Goal: Find specific page/section: Find specific page/section

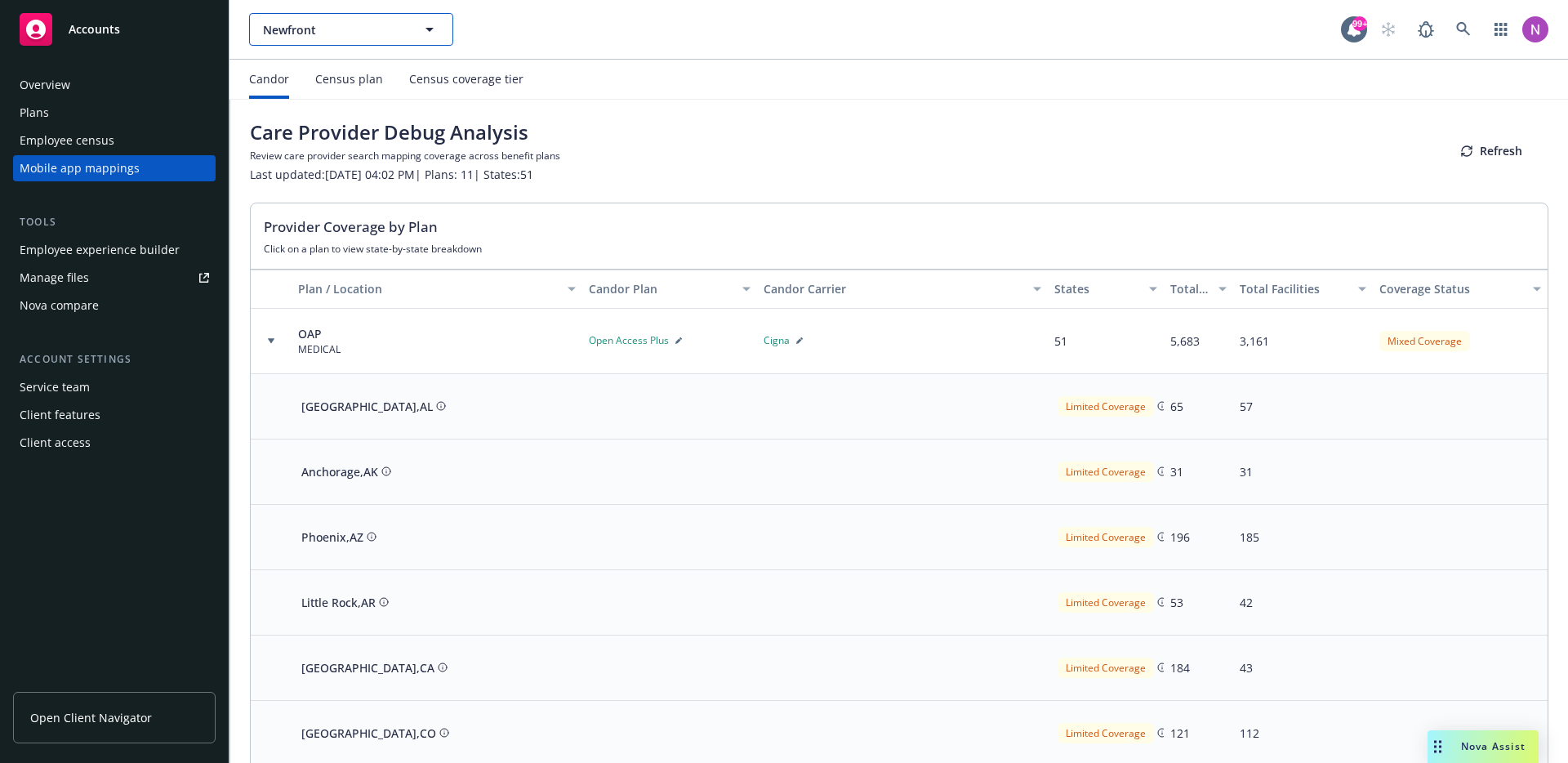
click at [365, 34] on span "Newfront" at bounding box center [334, 30] width 141 height 17
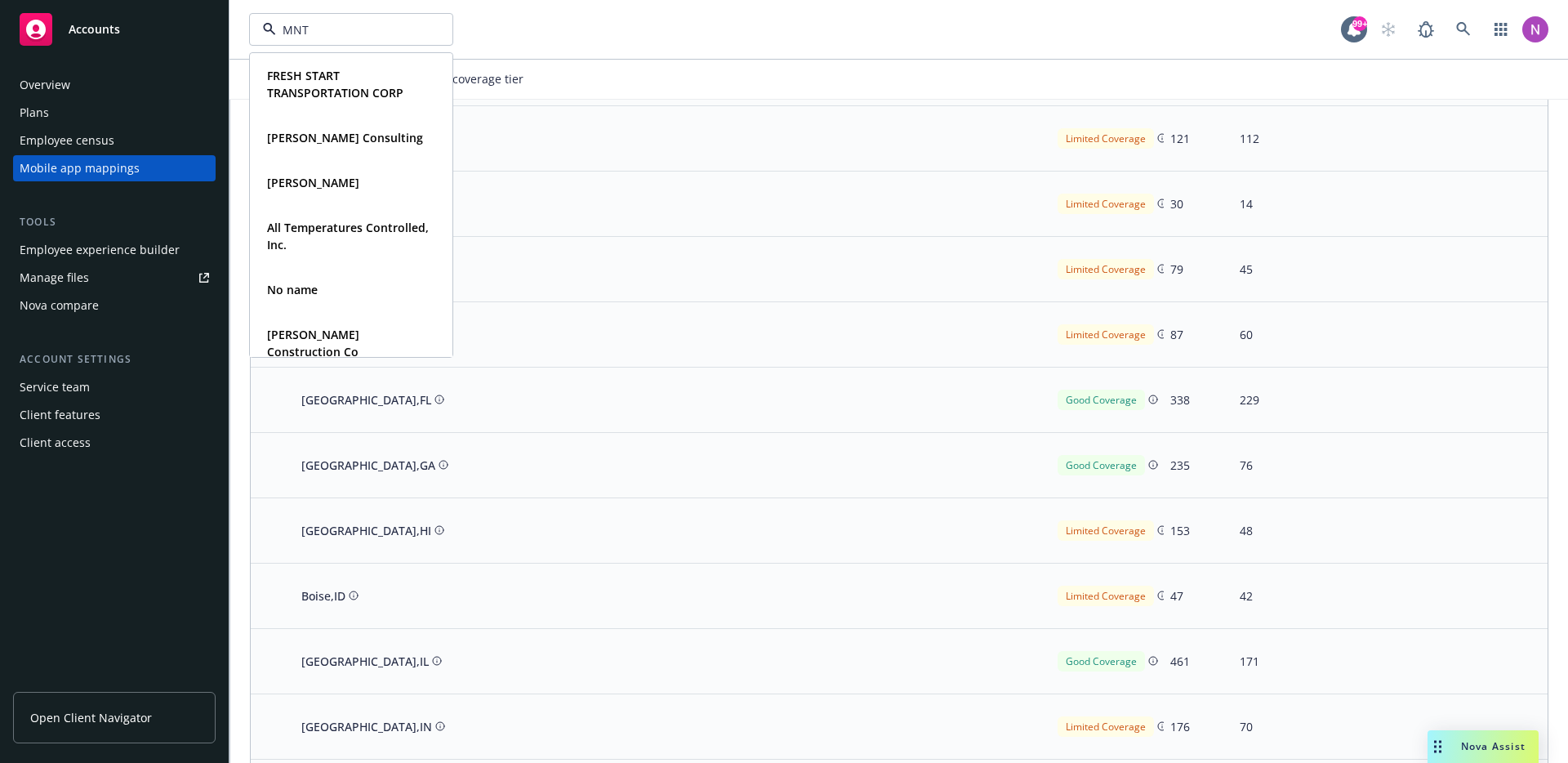
type input "MNTN"
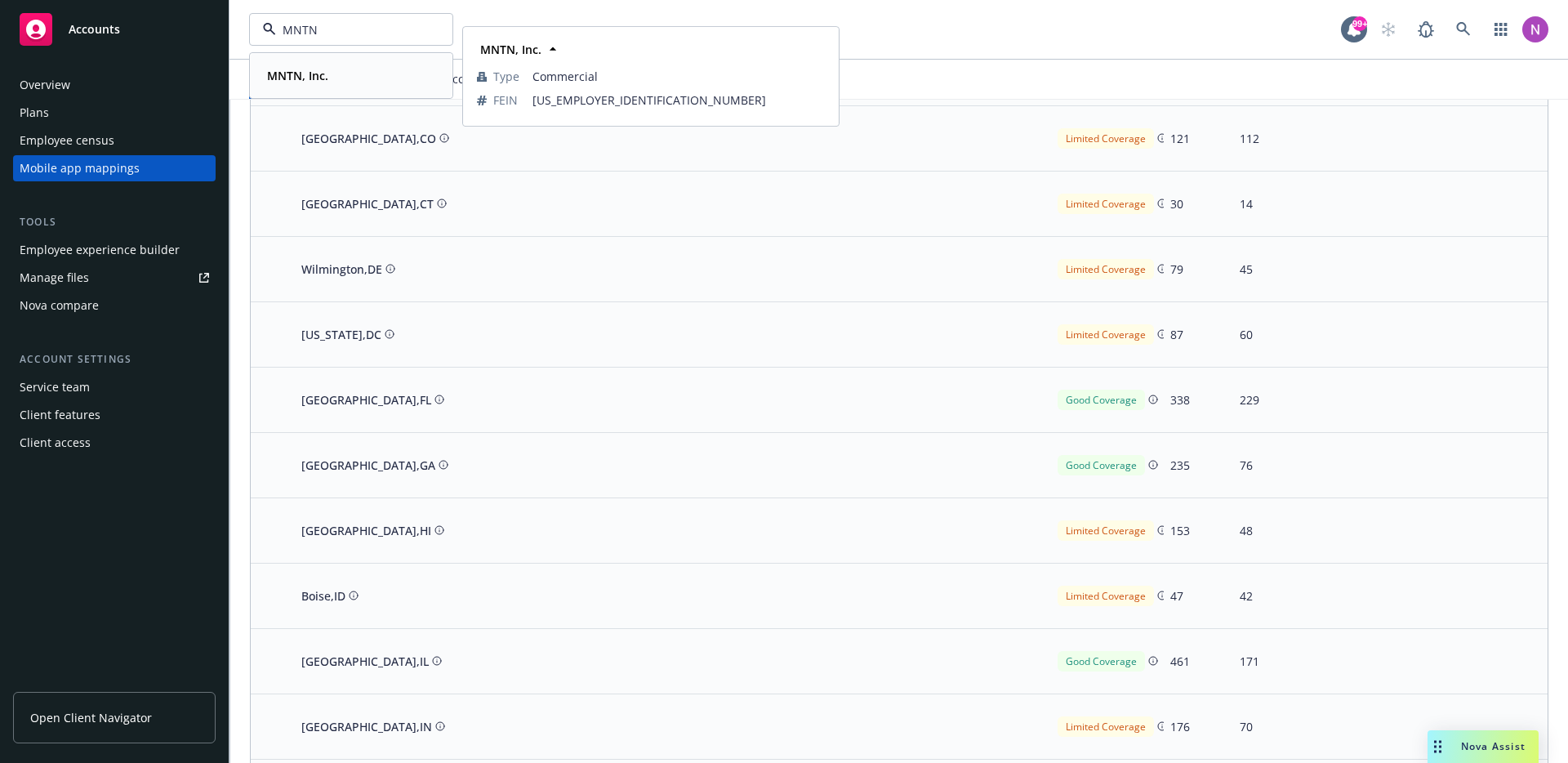
click at [348, 79] on div "MNTN, Inc." at bounding box center [352, 75] width 182 height 24
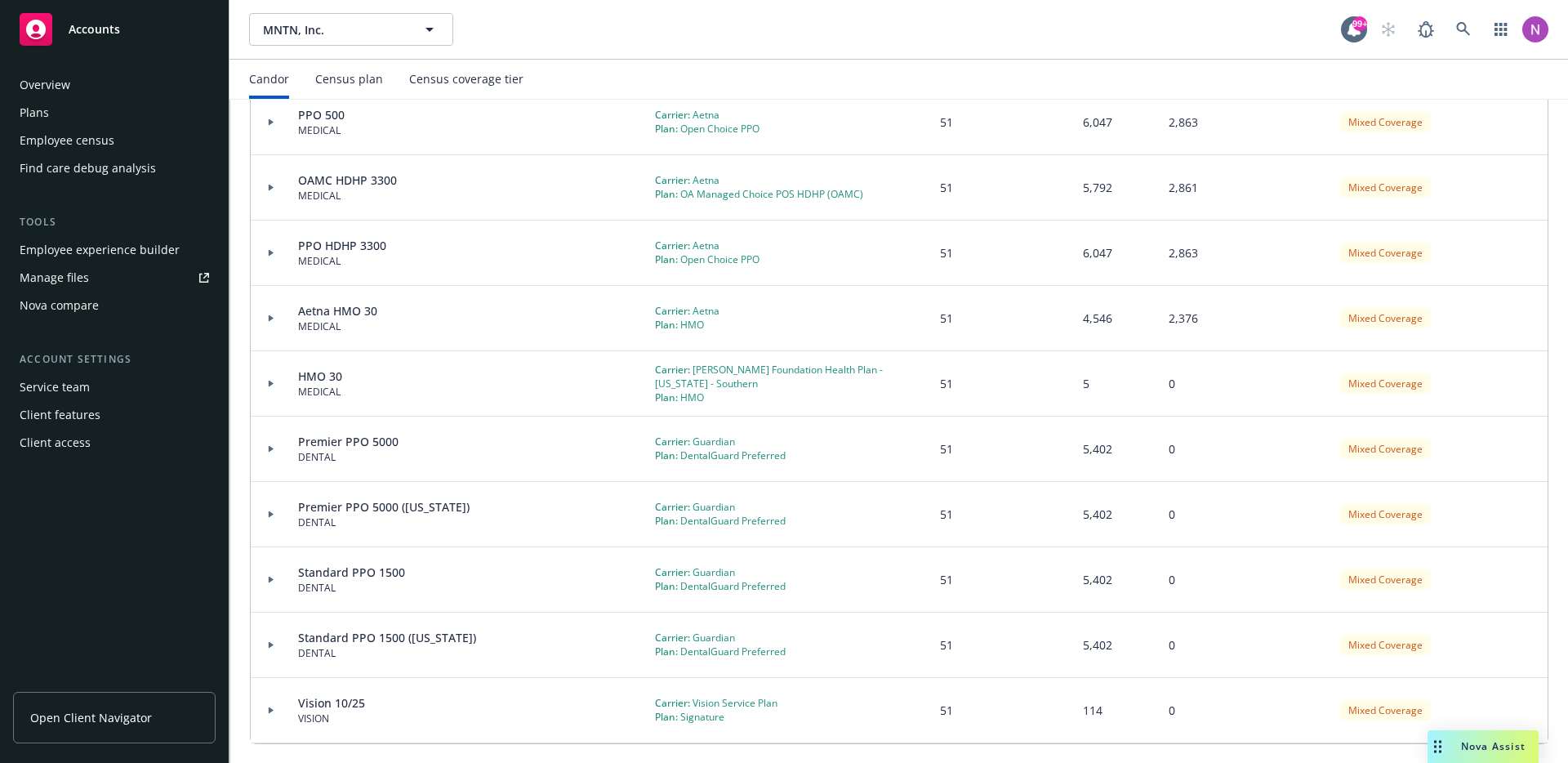
scroll to position [416, 0]
